Goal: Task Accomplishment & Management: Use online tool/utility

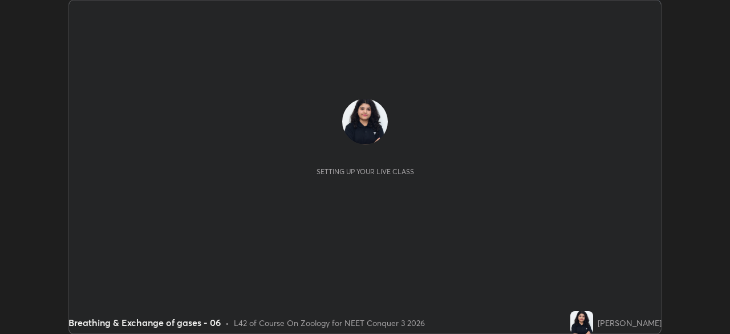
scroll to position [334, 730]
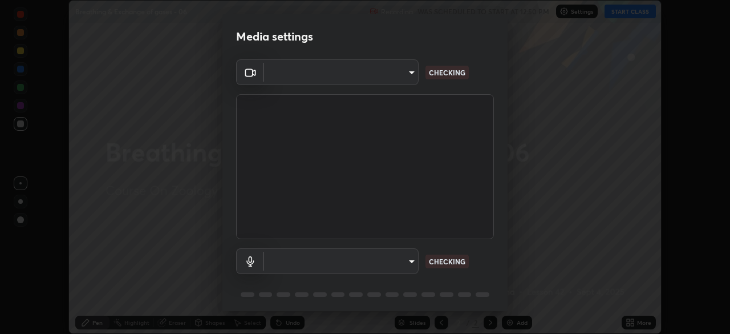
type input "1c1fc7f170fe0fb63c593947f71fbe7b7276dd803ac4132beb317857cbf647bf"
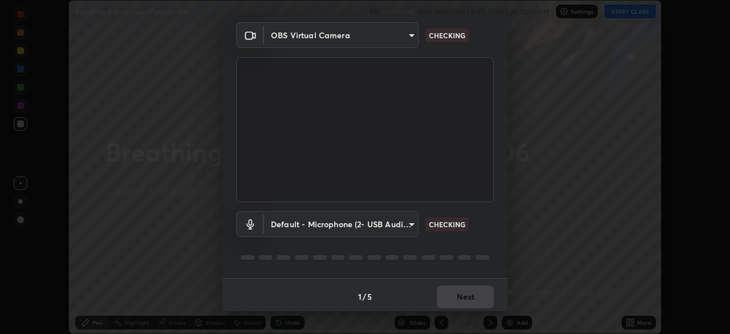
scroll to position [41, 0]
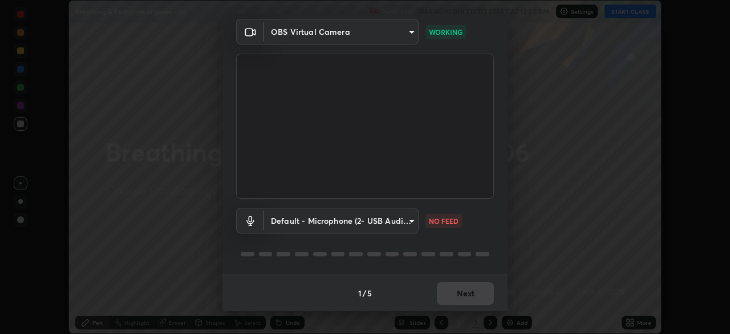
click at [407, 225] on body "Erase all Breathing & Exchange of gases - 06 Recording WAS SCHEDULED TO START A…" at bounding box center [365, 167] width 730 height 334
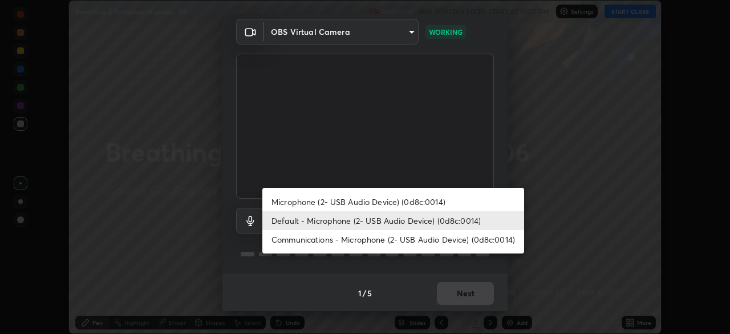
click at [473, 158] on div at bounding box center [365, 167] width 730 height 334
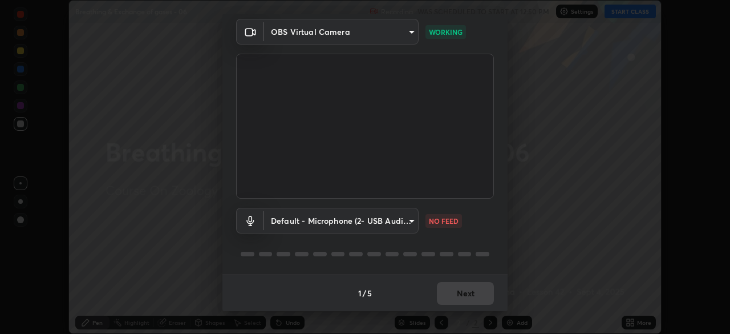
click at [405, 219] on body "Erase all Breathing & Exchange of gases - 06 Recording WAS SCHEDULED TO START A…" at bounding box center [365, 167] width 730 height 334
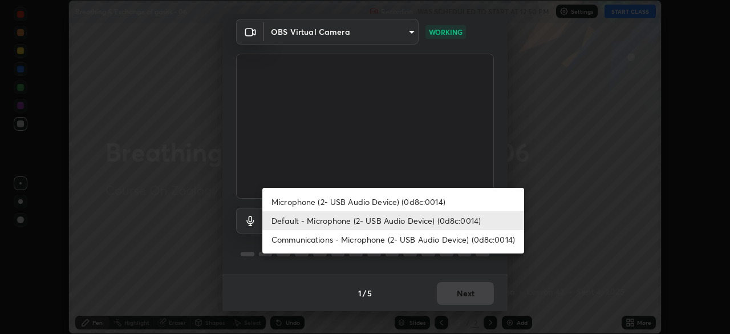
click at [402, 203] on li "Microphone (2- USB Audio Device) (0d8c:0014)" at bounding box center [393, 201] width 262 height 19
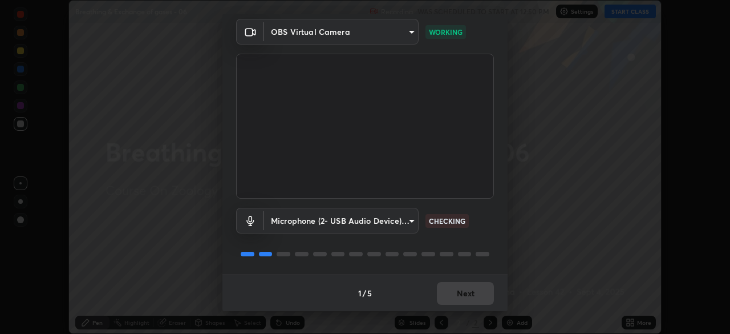
click at [399, 223] on body "Erase all Breathing & Exchange of gases - 06 Recording WAS SCHEDULED TO START A…" at bounding box center [365, 167] width 730 height 334
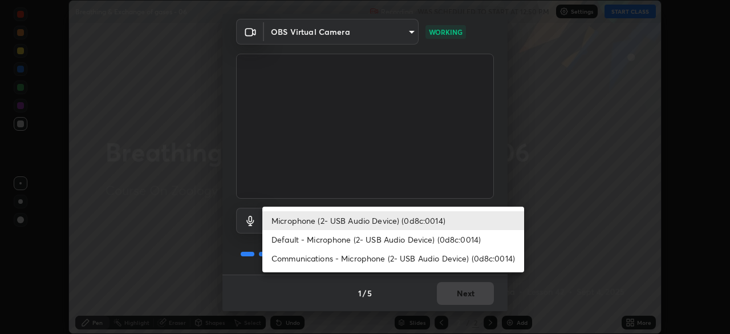
click at [404, 239] on li "Default - Microphone (2- USB Audio Device) (0d8c:0014)" at bounding box center [393, 239] width 262 height 19
type input "default"
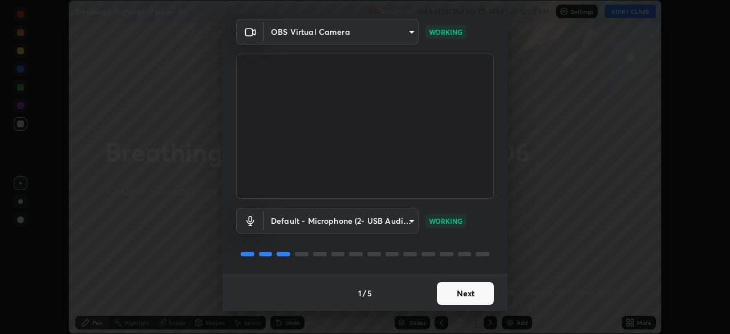
click at [459, 296] on button "Next" at bounding box center [465, 293] width 57 height 23
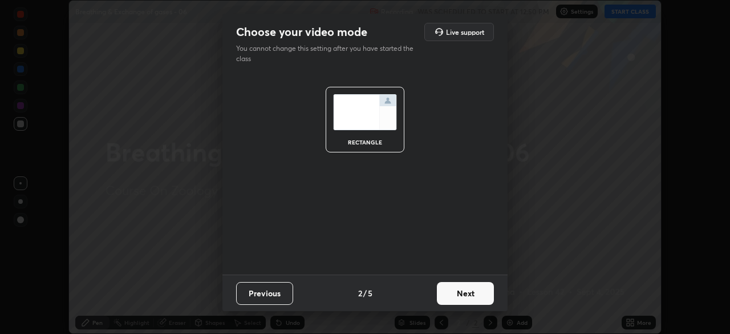
click at [463, 294] on button "Next" at bounding box center [465, 293] width 57 height 23
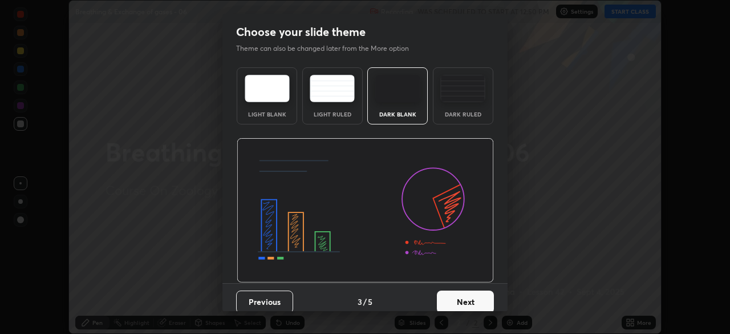
click at [461, 298] on button "Next" at bounding box center [465, 301] width 57 height 23
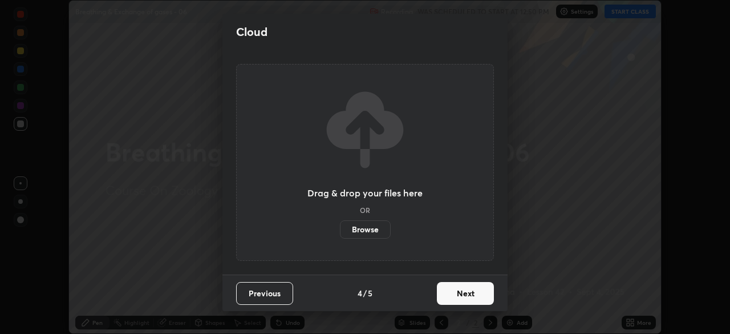
click at [383, 230] on label "Browse" at bounding box center [365, 229] width 51 height 18
click at [340, 230] on input "Browse" at bounding box center [340, 229] width 0 height 18
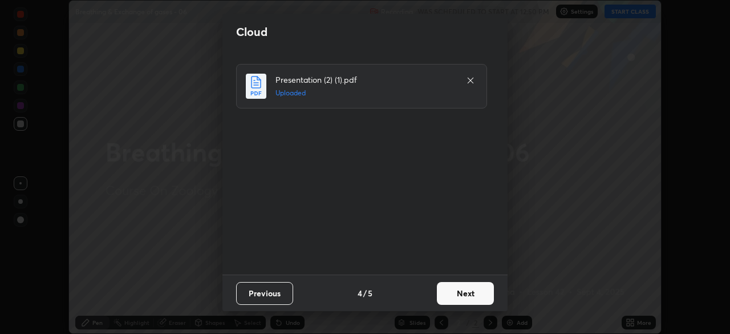
click at [458, 299] on button "Next" at bounding box center [465, 293] width 57 height 23
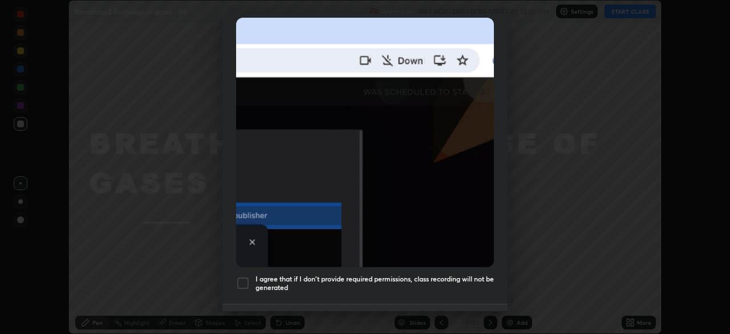
scroll to position [273, 0]
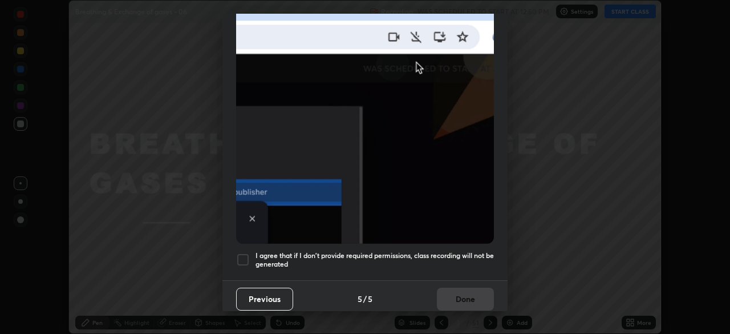
click at [242, 256] on div at bounding box center [243, 260] width 14 height 14
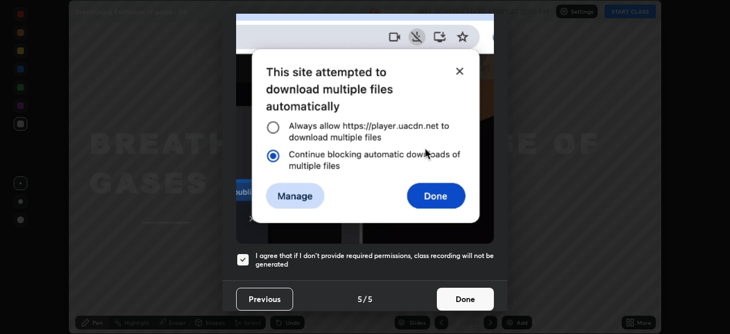
click at [439, 289] on button "Done" at bounding box center [465, 299] width 57 height 23
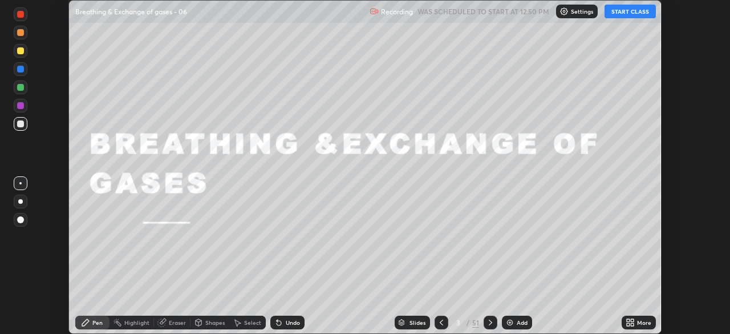
click at [619, 15] on button "START CLASS" at bounding box center [630, 12] width 51 height 14
click at [414, 323] on div "Slides" at bounding box center [418, 322] width 16 height 6
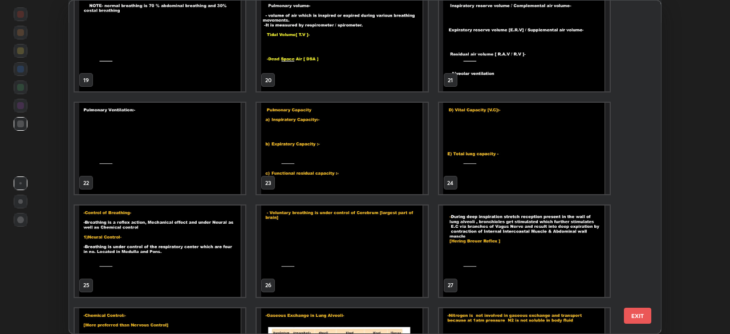
scroll to position [629, 0]
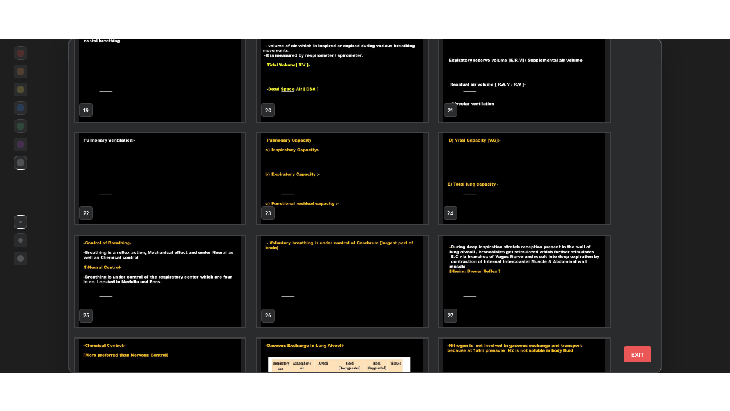
scroll to position [692, 0]
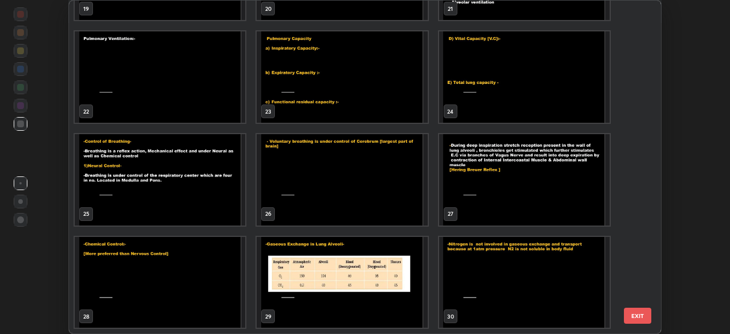
click at [216, 307] on img "grid" at bounding box center [160, 282] width 171 height 91
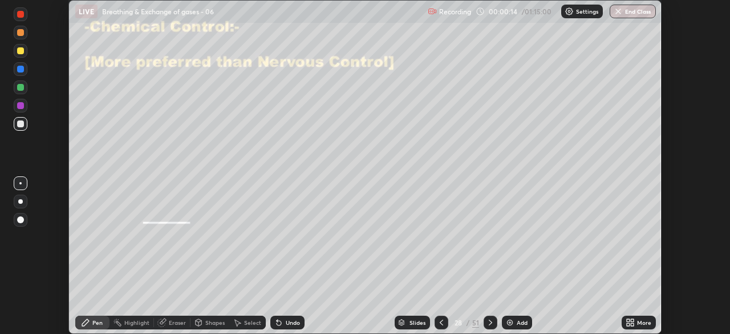
click at [628, 325] on icon at bounding box center [628, 324] width 3 height 3
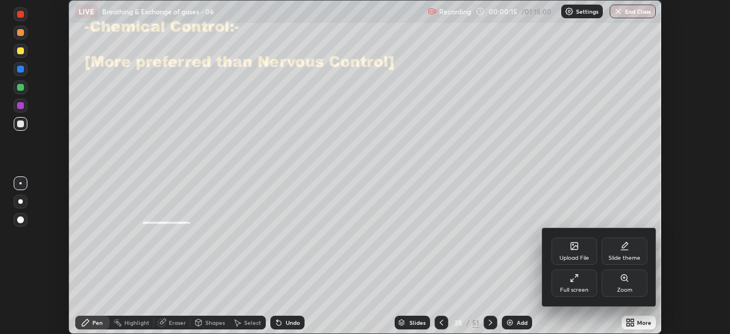
click at [563, 288] on div "Full screen" at bounding box center [574, 290] width 29 height 6
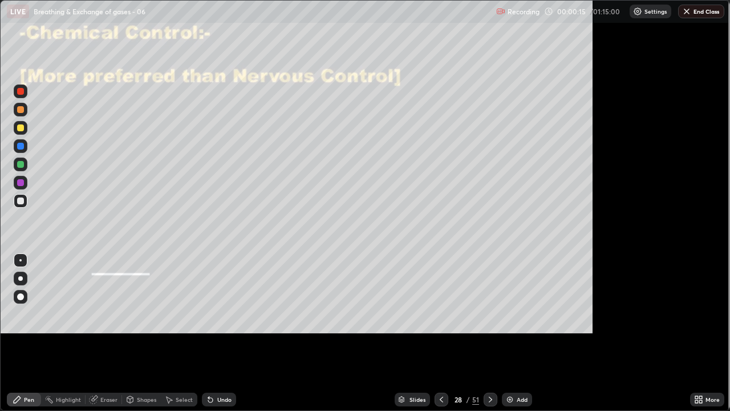
scroll to position [411, 730]
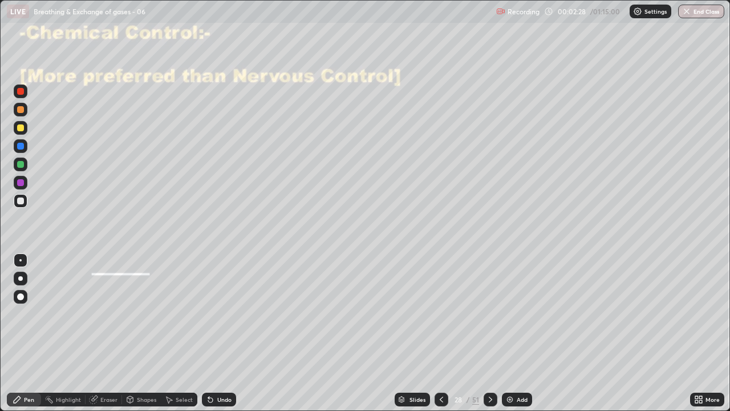
click at [23, 199] on div at bounding box center [20, 200] width 7 height 7
click at [22, 199] on div at bounding box center [20, 200] width 7 height 7
click at [484, 333] on div at bounding box center [491, 400] width 14 height 14
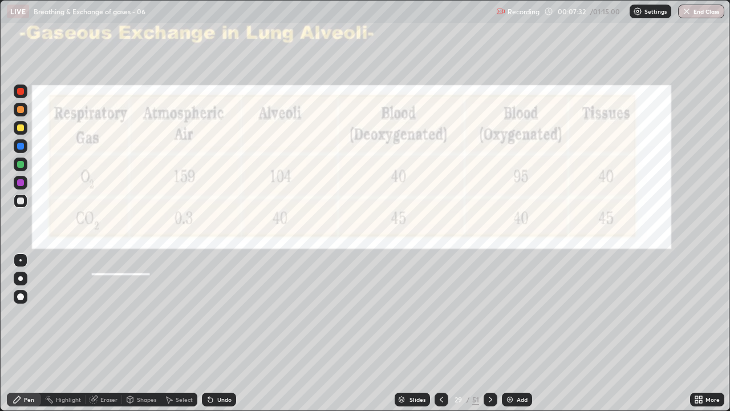
click at [20, 165] on div at bounding box center [20, 164] width 7 height 7
click at [490, 333] on icon at bounding box center [490, 399] width 9 height 9
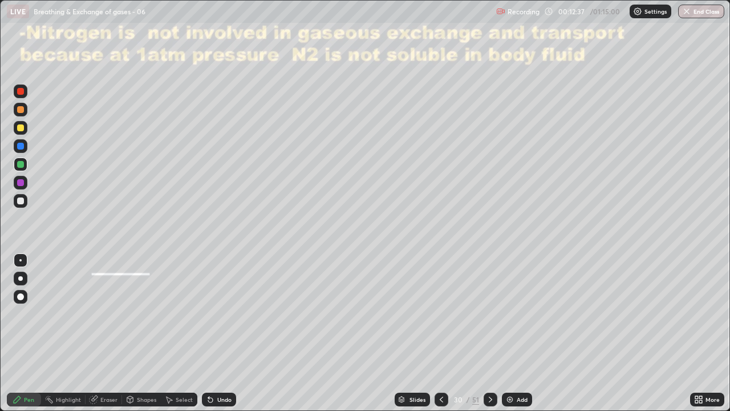
click at [486, 333] on div at bounding box center [491, 400] width 14 height 14
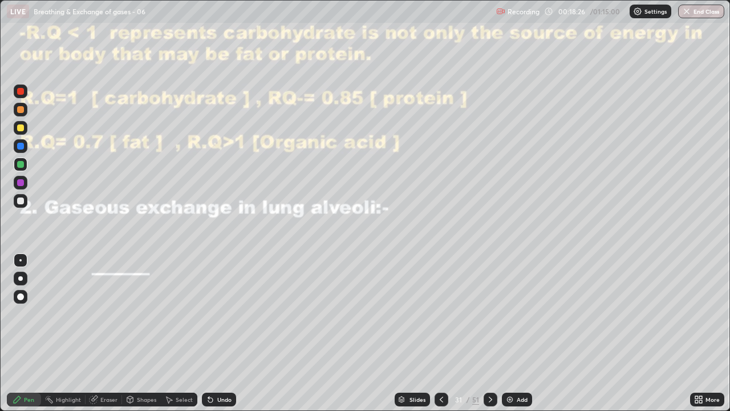
click at [517, 333] on div "Add" at bounding box center [522, 400] width 11 height 6
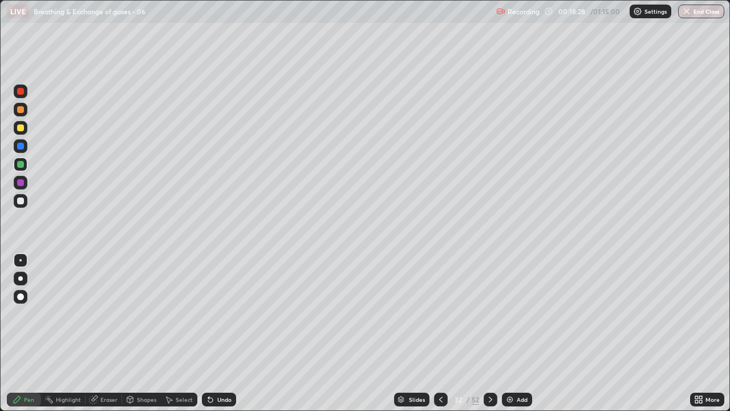
click at [23, 199] on div at bounding box center [20, 200] width 7 height 7
click at [21, 91] on div at bounding box center [20, 91] width 7 height 7
click at [19, 128] on div at bounding box center [20, 127] width 7 height 7
click at [23, 111] on div at bounding box center [20, 109] width 7 height 7
click at [23, 127] on div at bounding box center [20, 127] width 7 height 7
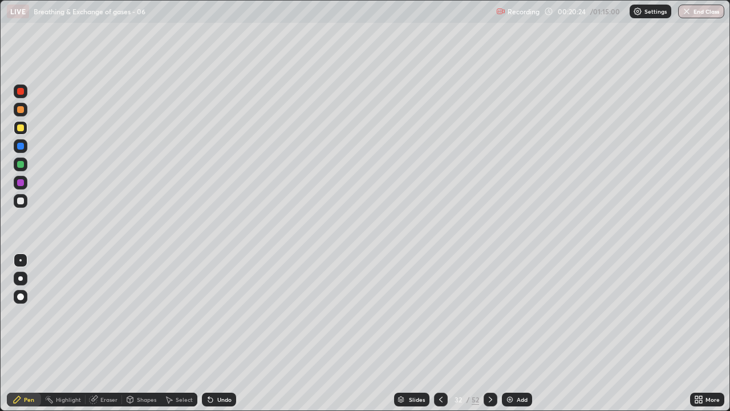
click at [221, 333] on div "Undo" at bounding box center [224, 400] width 14 height 6
click at [221, 333] on div "Undo" at bounding box center [219, 400] width 34 height 14
click at [223, 333] on div "Undo" at bounding box center [219, 400] width 34 height 14
click at [224, 333] on div "Undo" at bounding box center [224, 400] width 14 height 6
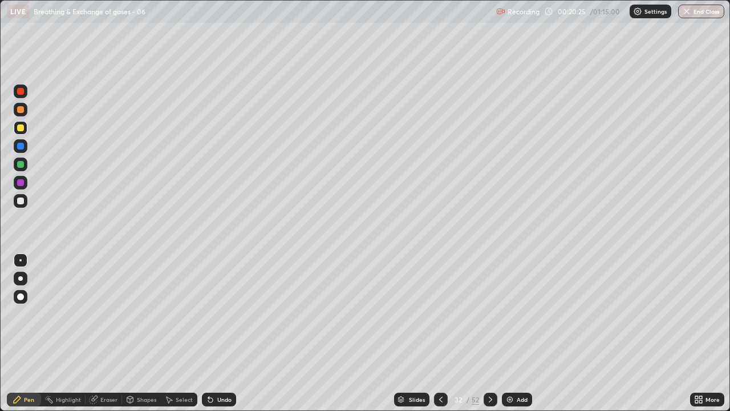
click at [223, 333] on div "Undo" at bounding box center [224, 400] width 14 height 6
click at [224, 333] on div "Undo" at bounding box center [224, 400] width 14 height 6
click at [223, 333] on div "Undo" at bounding box center [224, 400] width 14 height 6
click at [222, 333] on div "Undo" at bounding box center [224, 400] width 14 height 6
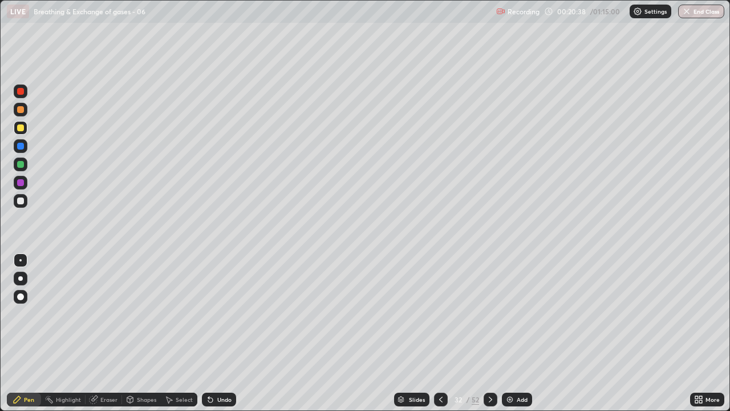
click at [21, 93] on div at bounding box center [20, 91] width 7 height 7
click at [22, 200] on div at bounding box center [20, 200] width 7 height 7
click at [21, 111] on div at bounding box center [20, 109] width 7 height 7
click at [18, 163] on div at bounding box center [20, 164] width 7 height 7
click at [19, 203] on div at bounding box center [20, 200] width 7 height 7
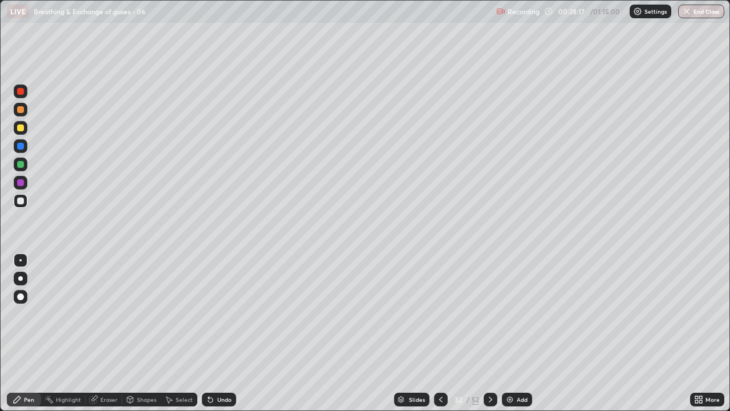
click at [21, 110] on div at bounding box center [20, 109] width 7 height 7
click at [490, 333] on icon at bounding box center [490, 399] width 9 height 9
click at [19, 125] on div at bounding box center [20, 127] width 7 height 7
click at [22, 181] on div at bounding box center [20, 182] width 7 height 7
click at [211, 333] on icon at bounding box center [210, 399] width 9 height 9
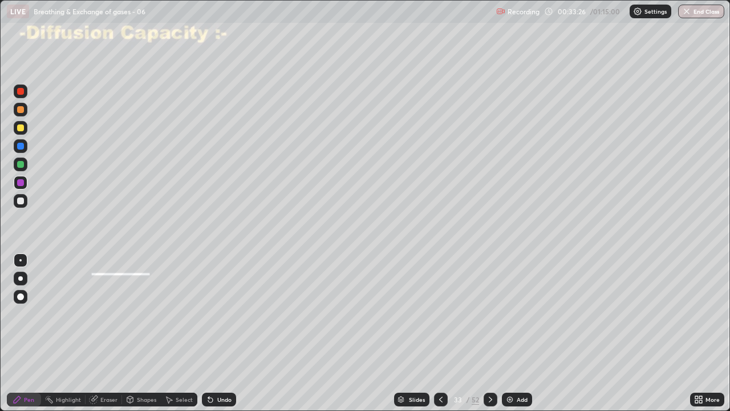
click at [214, 333] on div "Undo" at bounding box center [219, 400] width 34 height 14
click at [229, 333] on div "Undo" at bounding box center [219, 400] width 34 height 14
click at [223, 333] on div "Undo" at bounding box center [224, 400] width 14 height 6
click at [519, 333] on div "Add" at bounding box center [517, 400] width 30 height 14
click at [21, 201] on div at bounding box center [20, 200] width 7 height 7
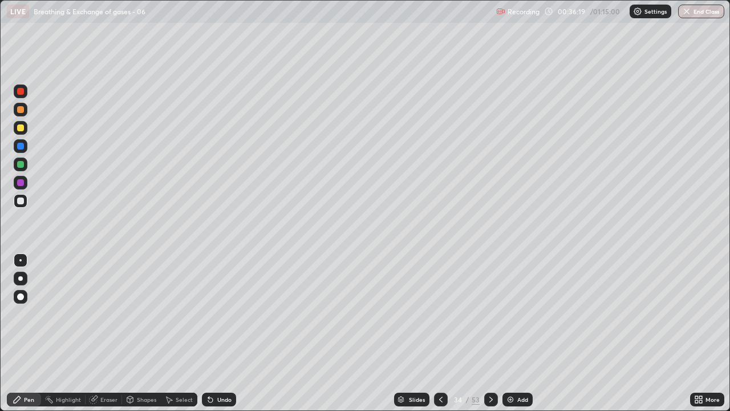
click at [22, 126] on div at bounding box center [20, 127] width 7 height 7
click at [21, 183] on div at bounding box center [20, 182] width 7 height 7
click at [187, 333] on div "Select" at bounding box center [179, 400] width 37 height 14
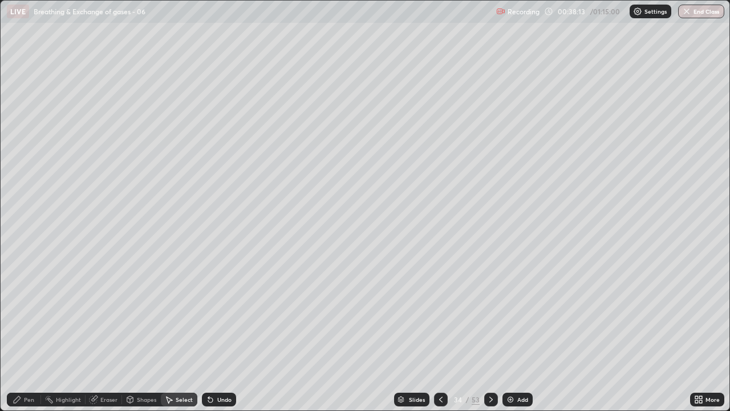
click at [214, 333] on div "Undo" at bounding box center [219, 400] width 34 height 14
click at [213, 333] on icon at bounding box center [210, 399] width 9 height 9
click at [212, 333] on icon at bounding box center [210, 399] width 9 height 9
click at [27, 333] on div "Pen" at bounding box center [29, 400] width 10 height 6
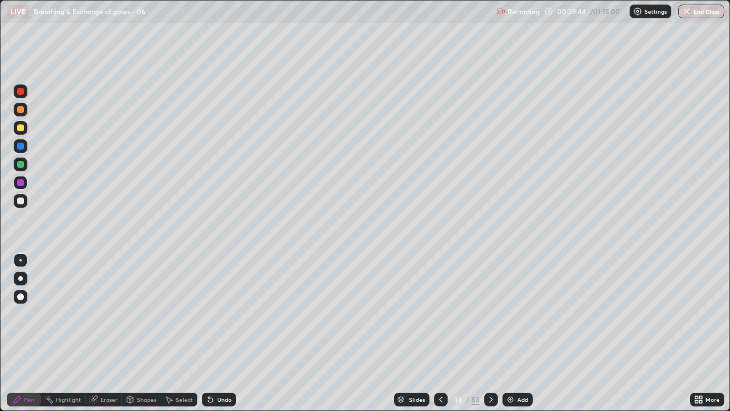
click at [21, 202] on div at bounding box center [20, 200] width 7 height 7
click at [223, 333] on div "Undo" at bounding box center [224, 400] width 14 height 6
click at [222, 333] on div "Undo" at bounding box center [224, 400] width 14 height 6
click at [219, 333] on div "Undo" at bounding box center [219, 400] width 34 height 14
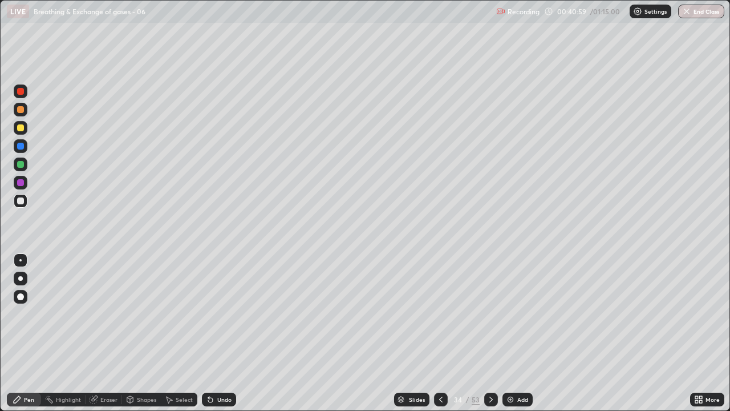
click at [222, 333] on div "Undo" at bounding box center [219, 400] width 34 height 14
click at [225, 333] on div "Undo" at bounding box center [219, 400] width 34 height 14
click at [226, 333] on div "Undo" at bounding box center [219, 400] width 34 height 14
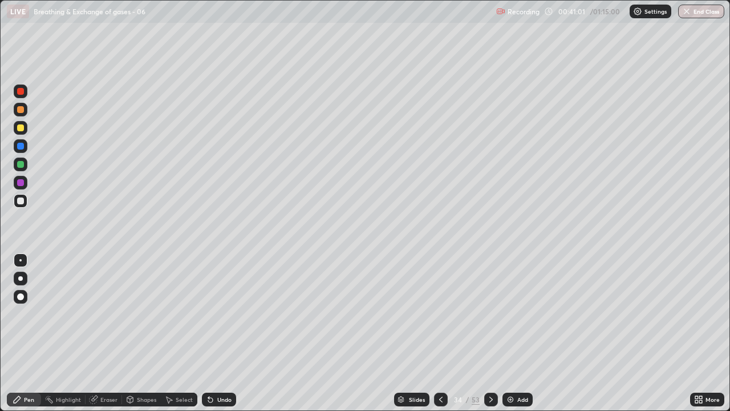
click at [228, 333] on div "Undo" at bounding box center [219, 400] width 34 height 14
click at [226, 333] on div "Undo" at bounding box center [219, 400] width 34 height 14
click at [221, 333] on div "Undo" at bounding box center [224, 400] width 14 height 6
click at [218, 333] on div "Undo" at bounding box center [224, 400] width 14 height 6
click at [225, 333] on div "Undo" at bounding box center [219, 400] width 34 height 14
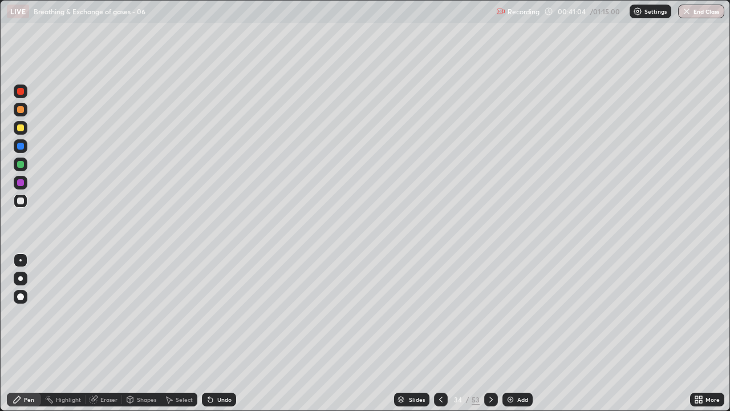
click at [227, 333] on div "Undo" at bounding box center [224, 400] width 14 height 6
click at [491, 333] on icon at bounding box center [491, 399] width 9 height 9
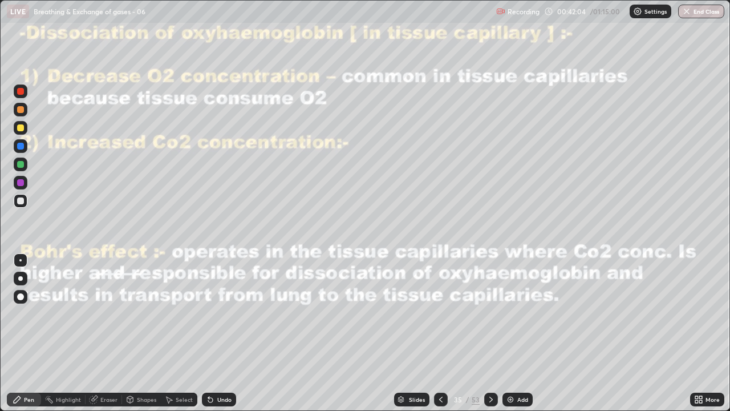
click at [439, 333] on div at bounding box center [441, 400] width 14 height 14
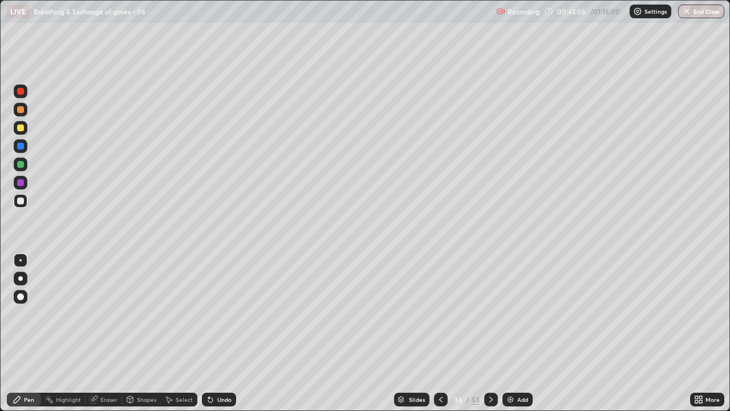
click at [490, 333] on icon at bounding box center [491, 399] width 9 height 9
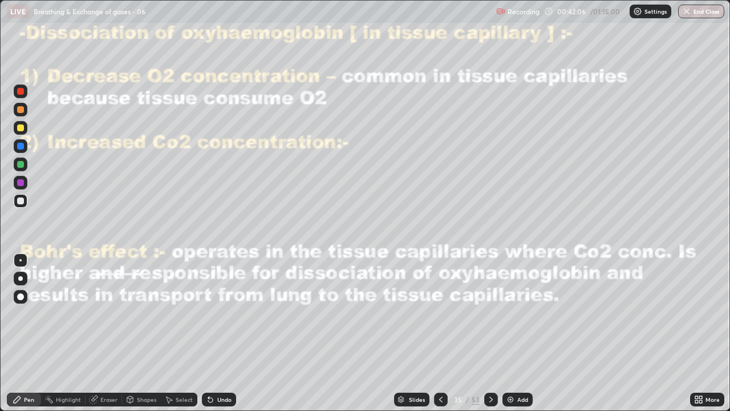
click at [485, 333] on div at bounding box center [491, 400] width 14 height 14
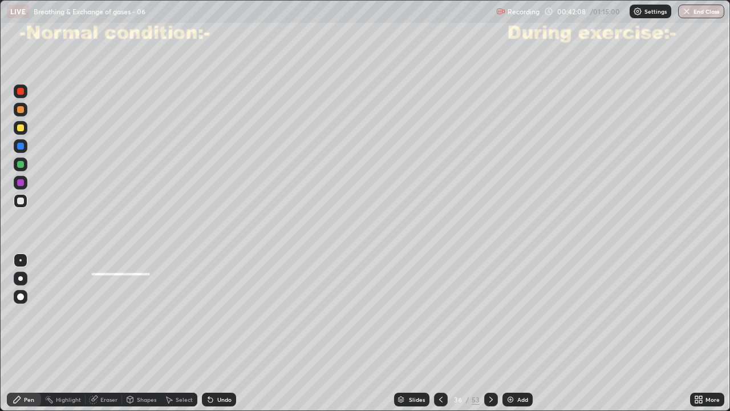
click at [440, 333] on icon at bounding box center [440, 399] width 9 height 9
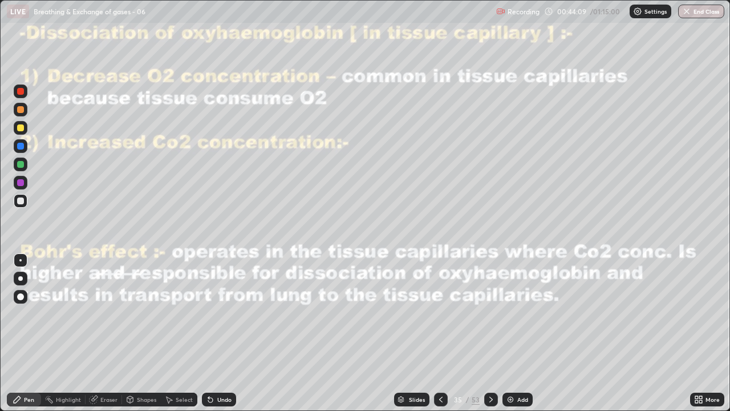
click at [223, 333] on div "Undo" at bounding box center [224, 400] width 14 height 6
click at [488, 333] on icon at bounding box center [491, 399] width 9 height 9
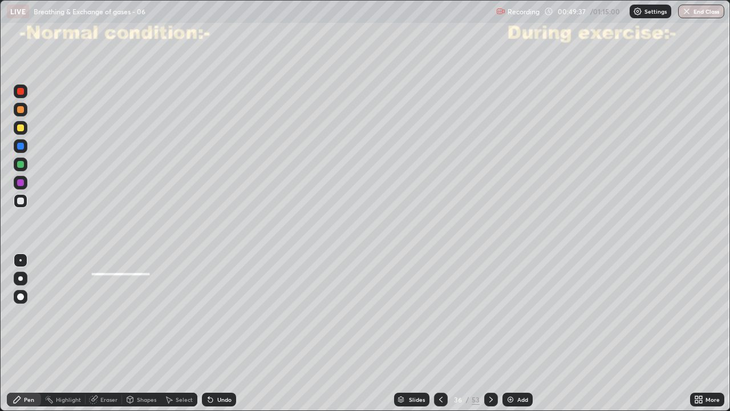
click at [23, 92] on div at bounding box center [20, 91] width 7 height 7
click at [21, 201] on div at bounding box center [20, 200] width 7 height 7
click at [20, 88] on div at bounding box center [20, 91] width 7 height 7
click at [21, 201] on div at bounding box center [20, 200] width 7 height 7
click at [22, 146] on div at bounding box center [20, 146] width 7 height 7
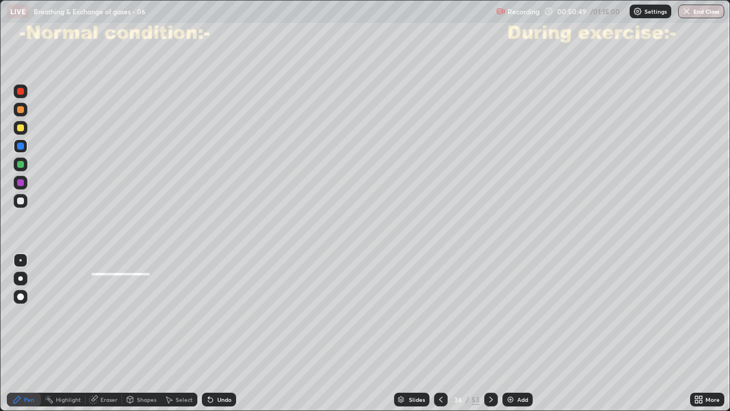
click at [220, 333] on div "Undo" at bounding box center [224, 400] width 14 height 6
click at [209, 333] on icon at bounding box center [210, 400] width 5 height 5
click at [22, 197] on div at bounding box center [20, 200] width 7 height 7
click at [21, 164] on div at bounding box center [20, 164] width 7 height 7
click at [21, 205] on div at bounding box center [21, 201] width 14 height 14
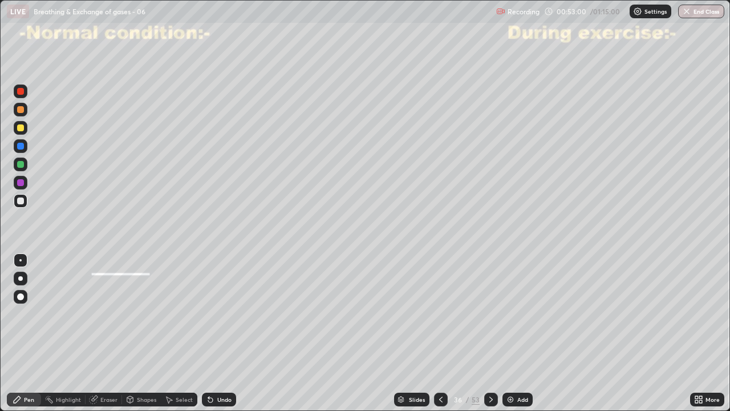
click at [21, 179] on div at bounding box center [20, 182] width 7 height 7
click at [23, 198] on div at bounding box center [21, 201] width 14 height 14
click at [491, 333] on icon at bounding box center [491, 399] width 9 height 9
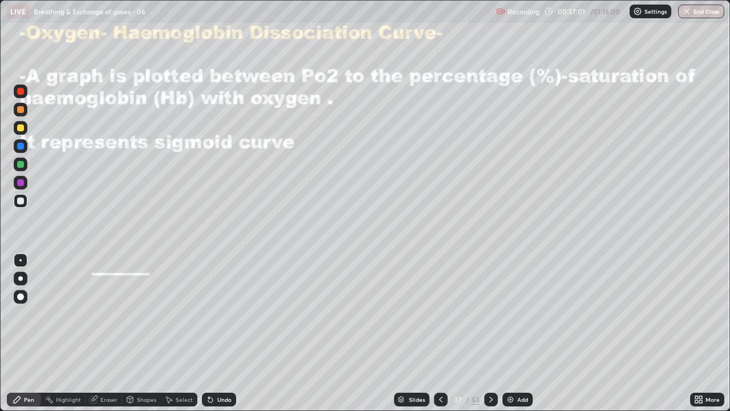
click at [141, 333] on div "Shapes" at bounding box center [146, 400] width 19 height 6
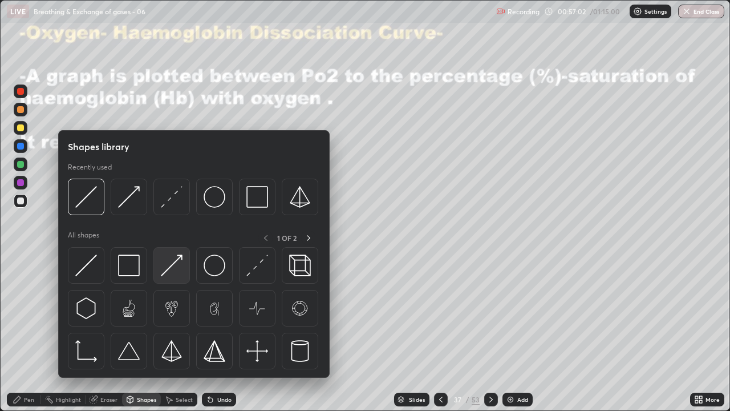
click at [168, 272] on img at bounding box center [172, 265] width 22 height 22
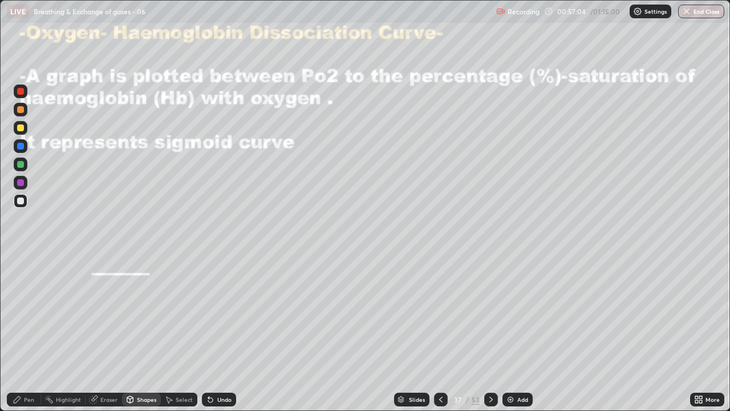
click at [23, 128] on div at bounding box center [20, 127] width 7 height 7
click at [209, 333] on icon at bounding box center [210, 400] width 5 height 5
click at [98, 333] on div "Eraser" at bounding box center [104, 400] width 37 height 14
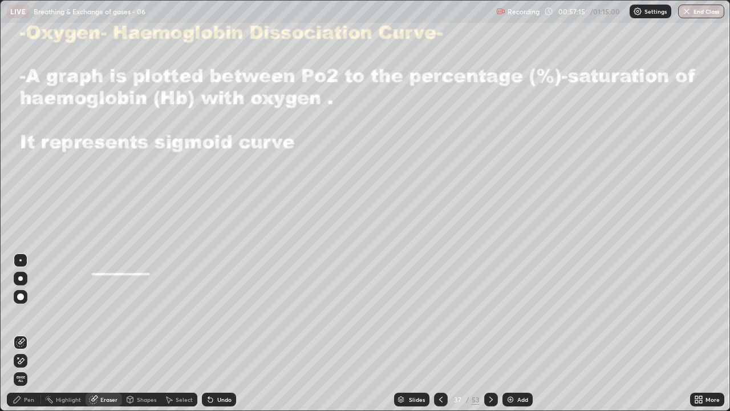
click at [22, 333] on div "Pen" at bounding box center [24, 400] width 34 height 14
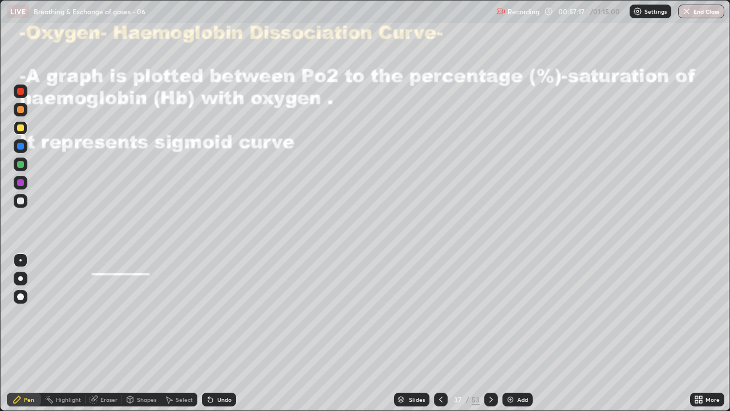
click at [23, 202] on div at bounding box center [20, 200] width 7 height 7
click at [212, 333] on icon at bounding box center [210, 399] width 9 height 9
click at [213, 333] on icon at bounding box center [210, 399] width 9 height 9
click at [215, 333] on div "Undo" at bounding box center [219, 400] width 34 height 14
click at [221, 333] on div "Undo" at bounding box center [224, 400] width 14 height 6
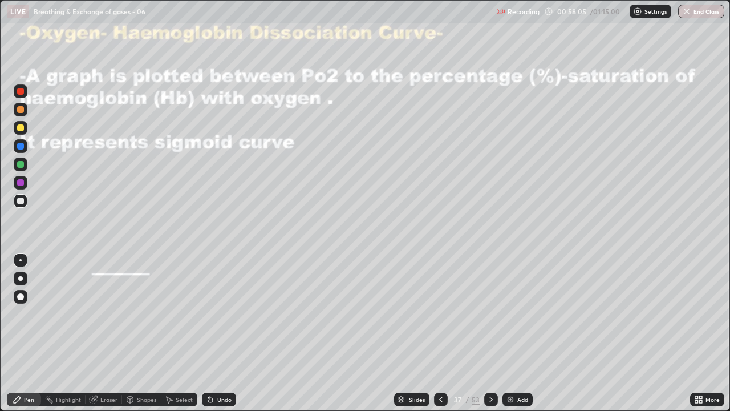
click at [21, 128] on div at bounding box center [20, 127] width 7 height 7
click at [217, 333] on div "Undo" at bounding box center [224, 400] width 14 height 6
click at [22, 183] on div at bounding box center [20, 182] width 7 height 7
click at [132, 333] on icon at bounding box center [130, 399] width 6 height 7
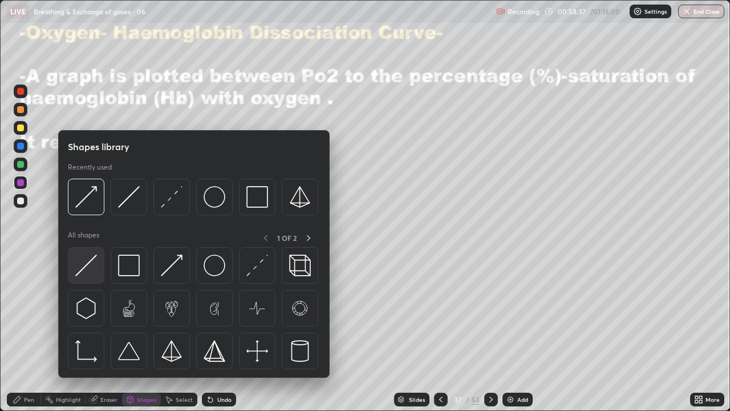
click at [86, 269] on img at bounding box center [86, 265] width 22 height 22
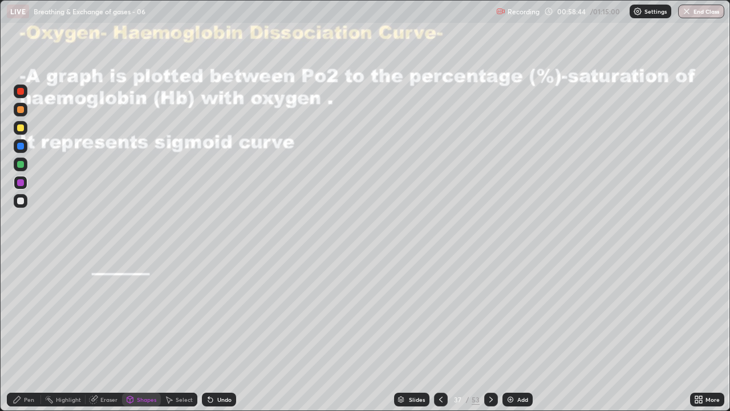
click at [22, 185] on div at bounding box center [20, 182] width 7 height 7
click at [224, 333] on div "Undo" at bounding box center [219, 400] width 34 height 14
click at [220, 333] on div "Undo" at bounding box center [224, 400] width 14 height 6
click at [30, 333] on div "Pen" at bounding box center [29, 400] width 10 height 6
click at [23, 126] on div at bounding box center [20, 127] width 7 height 7
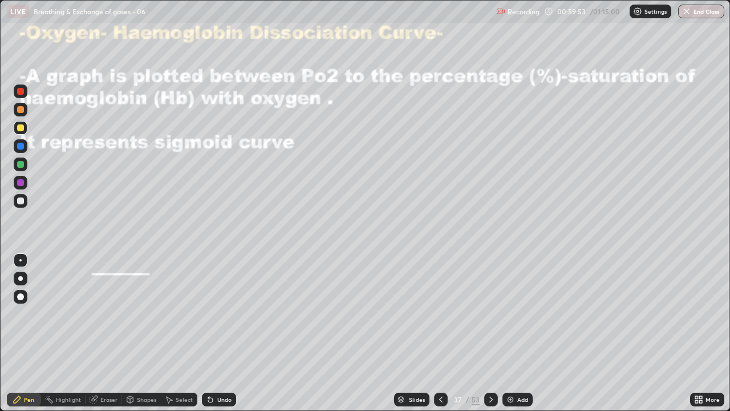
click at [222, 333] on div "Undo" at bounding box center [224, 400] width 14 height 6
click at [22, 163] on div at bounding box center [20, 164] width 7 height 7
click at [443, 333] on div at bounding box center [441, 400] width 14 height 14
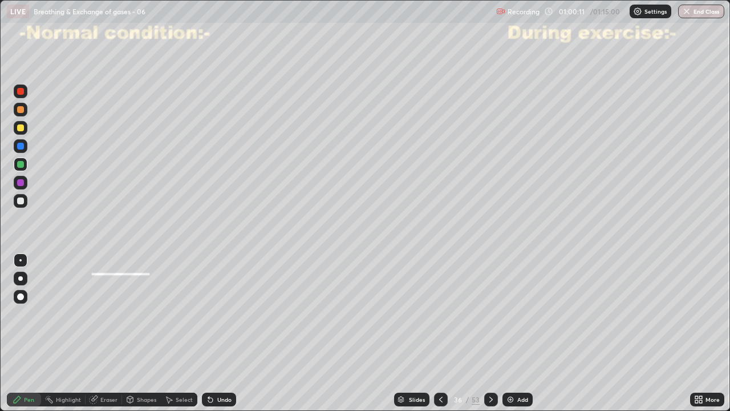
click at [440, 333] on icon at bounding box center [440, 399] width 9 height 9
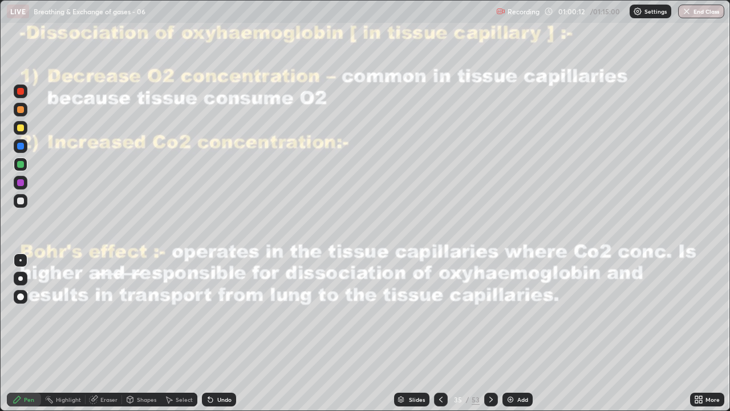
click at [443, 333] on div at bounding box center [441, 400] width 14 height 14
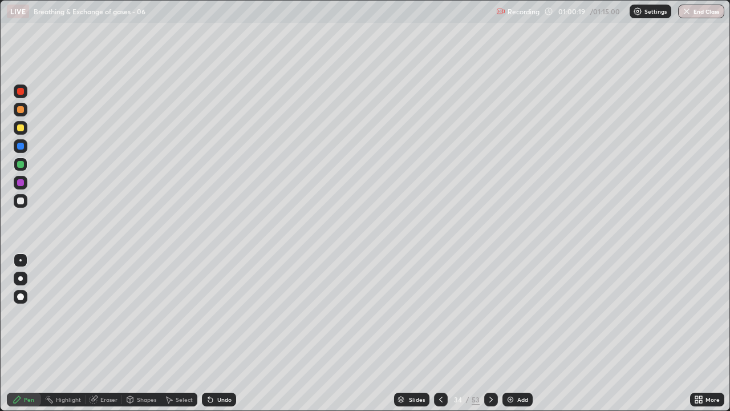
click at [484, 333] on div at bounding box center [491, 399] width 14 height 23
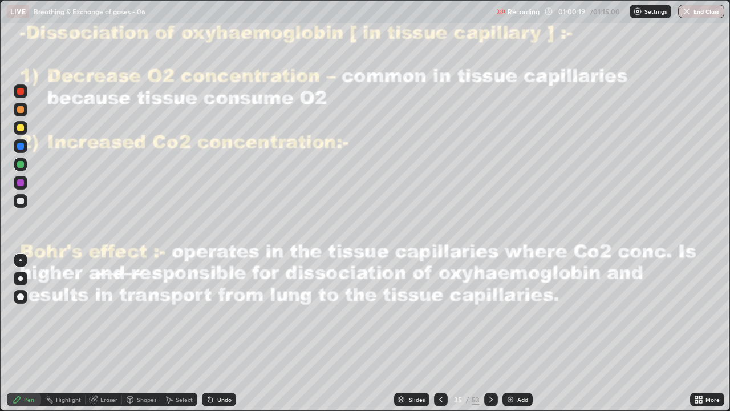
click at [490, 333] on icon at bounding box center [491, 399] width 9 height 9
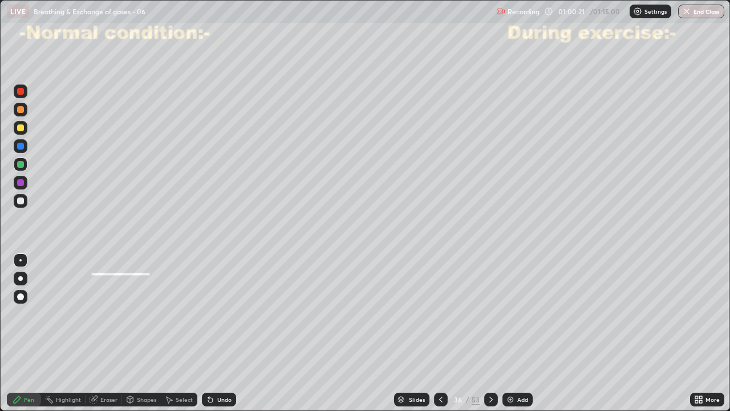
click at [486, 333] on div at bounding box center [491, 399] width 14 height 23
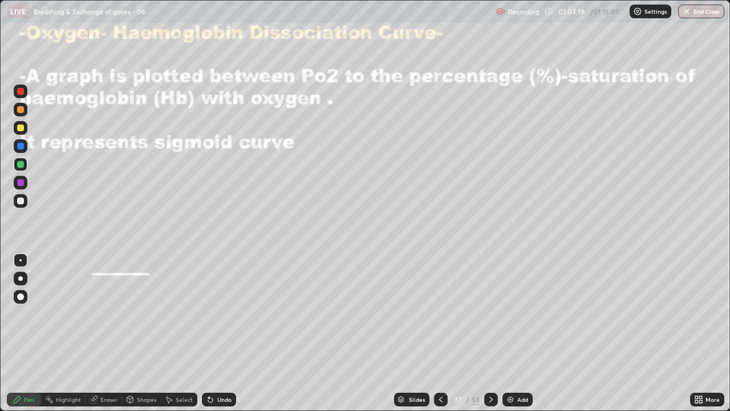
click at [226, 333] on div "Undo" at bounding box center [219, 400] width 34 height 14
click at [22, 200] on div at bounding box center [20, 200] width 7 height 7
click at [439, 333] on icon at bounding box center [440, 399] width 9 height 9
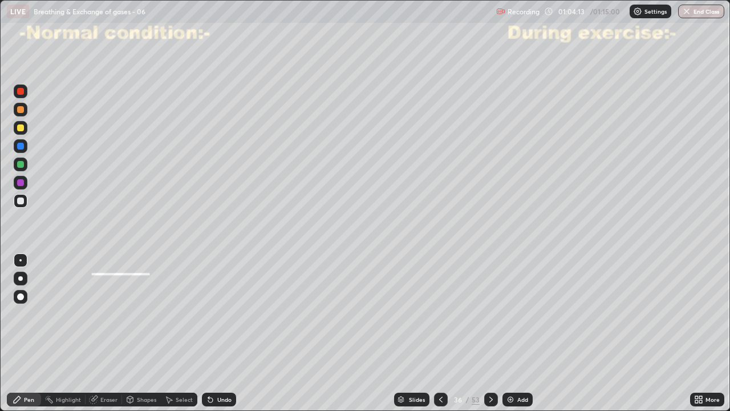
click at [439, 333] on icon at bounding box center [440, 399] width 9 height 9
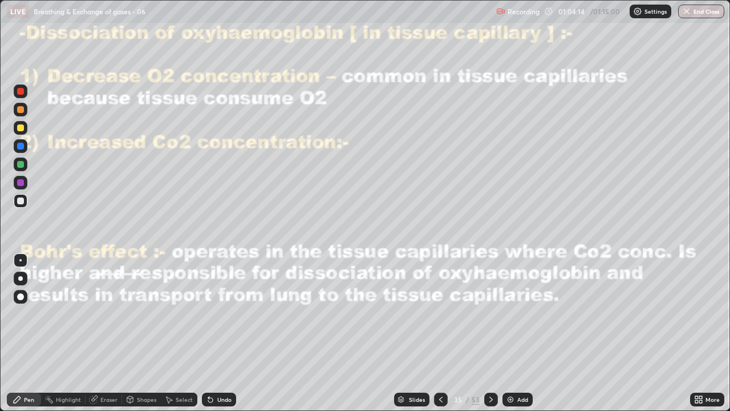
click at [438, 333] on icon at bounding box center [440, 399] width 9 height 9
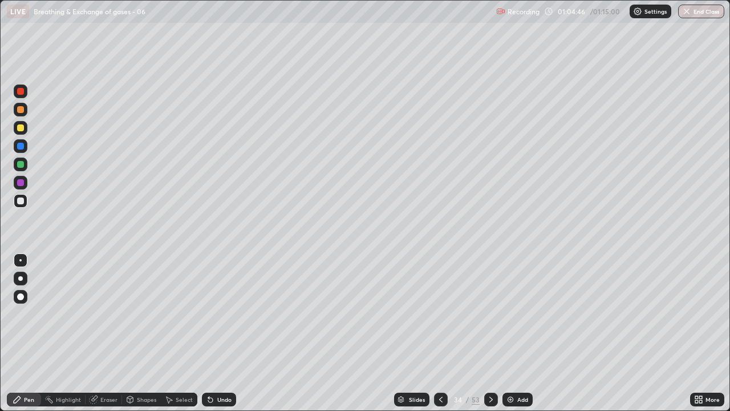
click at [490, 333] on icon at bounding box center [491, 399] width 9 height 9
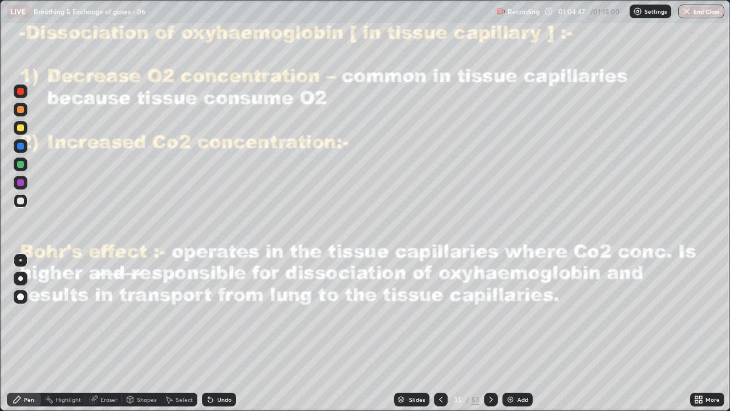
click at [490, 333] on icon at bounding box center [491, 399] width 9 height 9
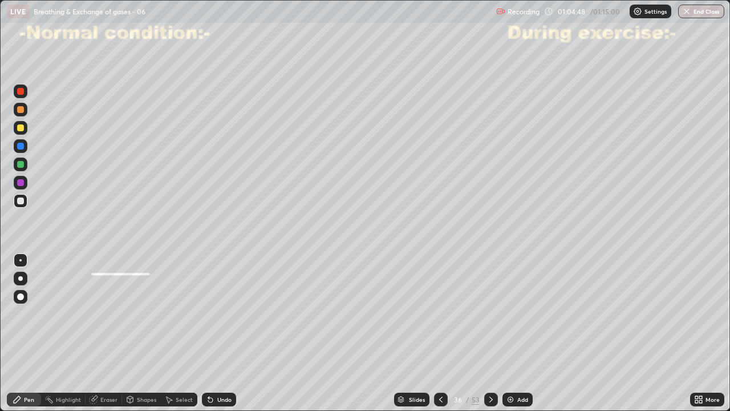
click at [488, 333] on div at bounding box center [491, 400] width 14 height 14
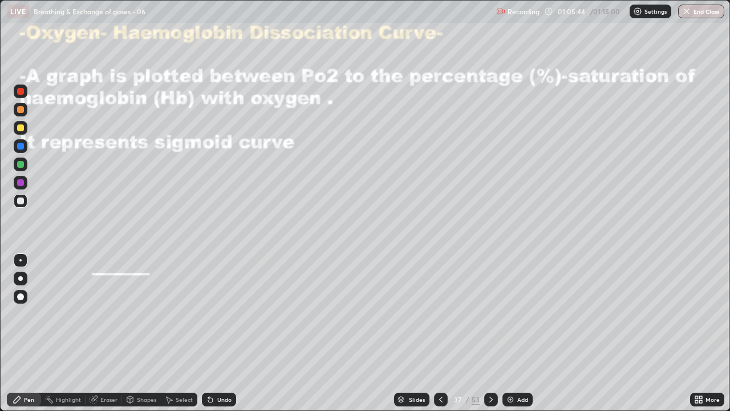
click at [25, 164] on div at bounding box center [21, 164] width 14 height 14
click at [27, 178] on div at bounding box center [21, 182] width 14 height 18
click at [223, 333] on div "Undo" at bounding box center [224, 400] width 14 height 6
click at [230, 333] on div "Undo" at bounding box center [224, 400] width 14 height 6
click at [19, 163] on div at bounding box center [20, 164] width 7 height 7
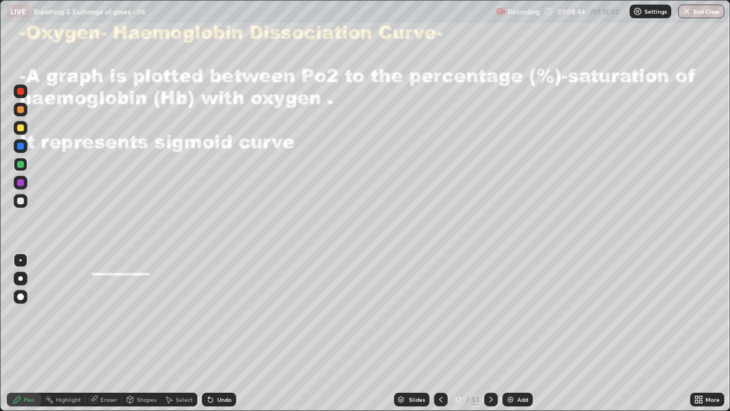
click at [21, 180] on div at bounding box center [20, 182] width 7 height 7
click at [20, 167] on div at bounding box center [20, 164] width 7 height 7
click at [689, 14] on img "button" at bounding box center [687, 11] width 9 height 9
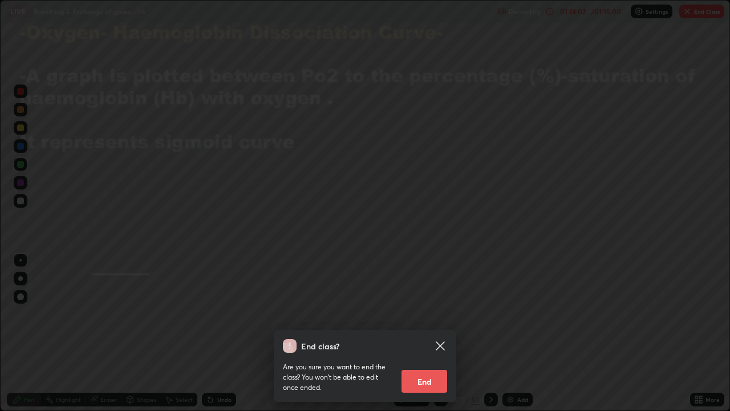
click at [438, 333] on button "End" at bounding box center [425, 381] width 46 height 23
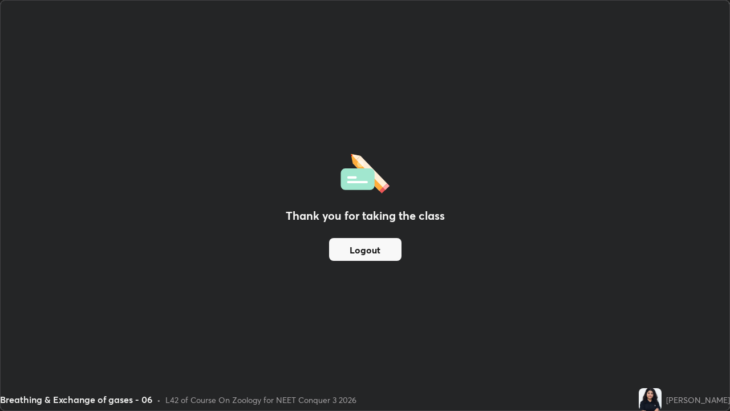
click at [385, 250] on button "Logout" at bounding box center [365, 249] width 72 height 23
